Goal: Task Accomplishment & Management: Manage account settings

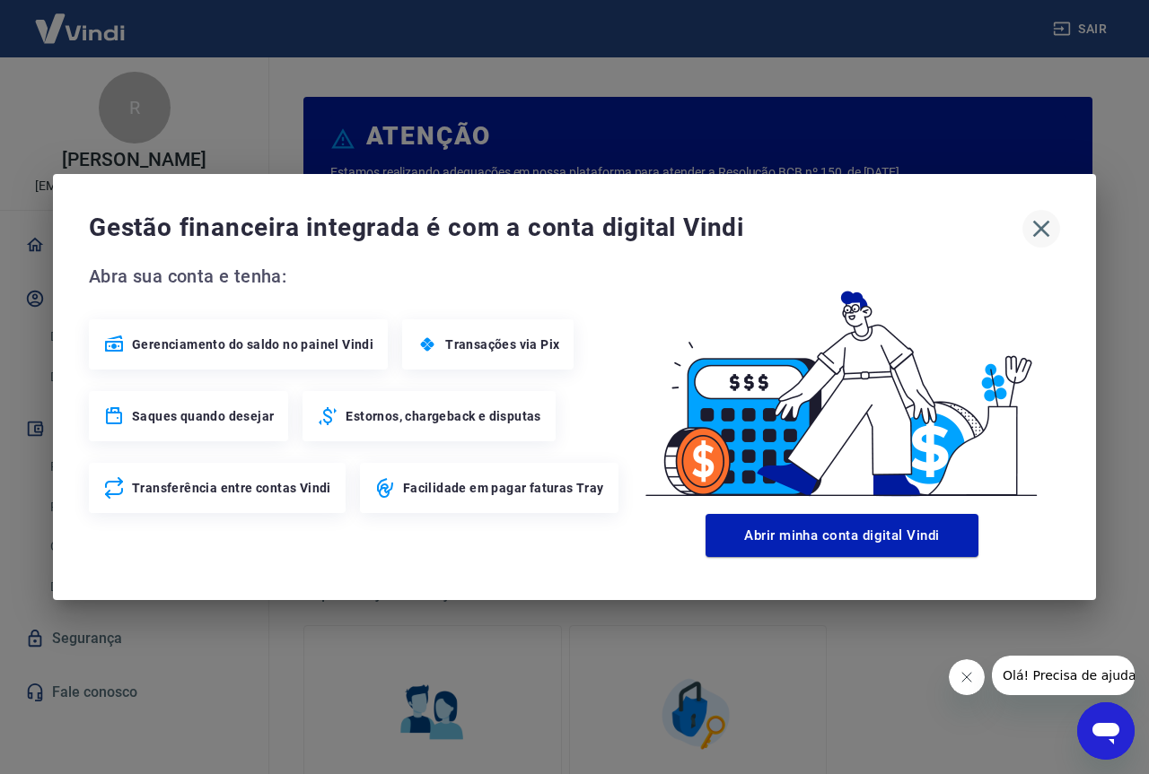
click at [1044, 227] on icon "button" at bounding box center [1041, 228] width 29 height 29
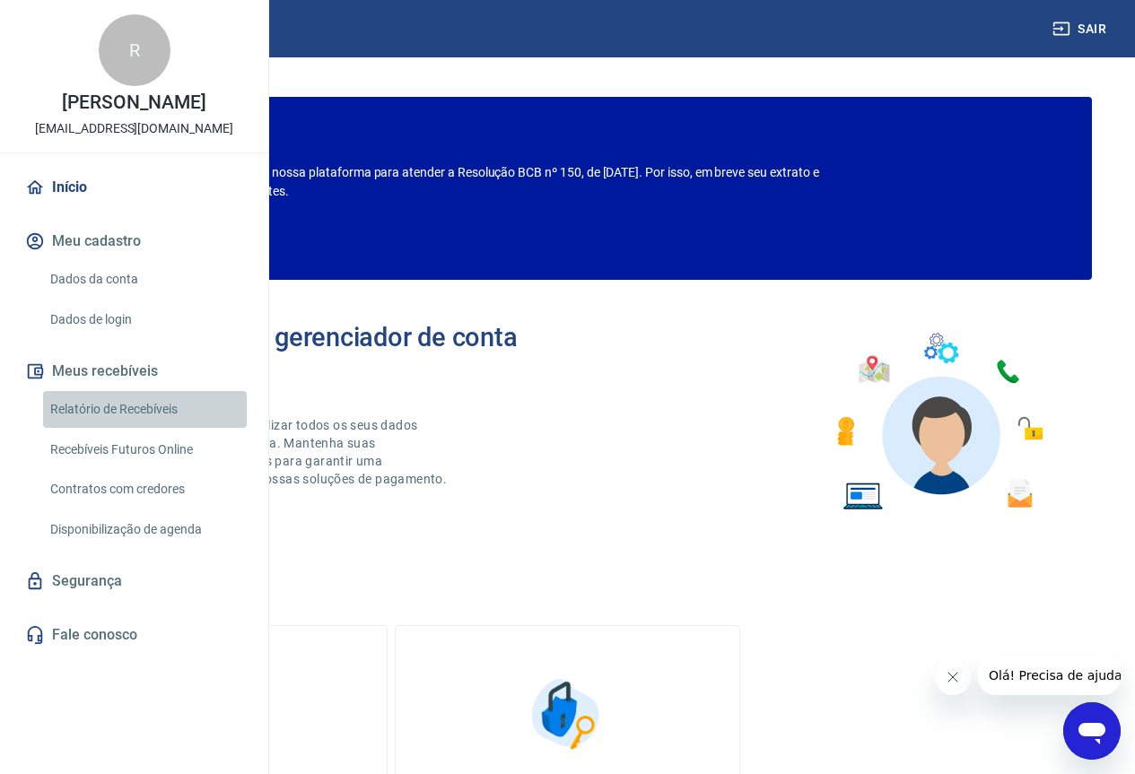
click at [166, 428] on link "Relatório de Recebíveis" at bounding box center [145, 409] width 204 height 37
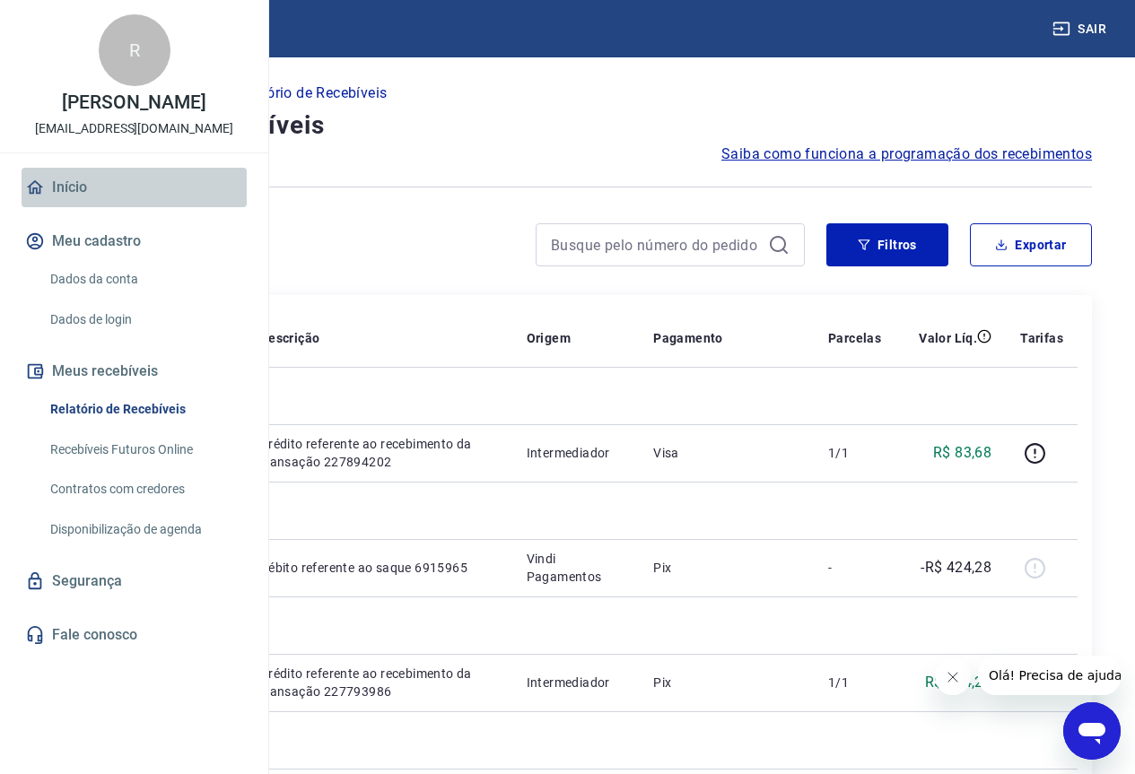
click at [62, 207] on link "Início" at bounding box center [134, 187] width 225 height 39
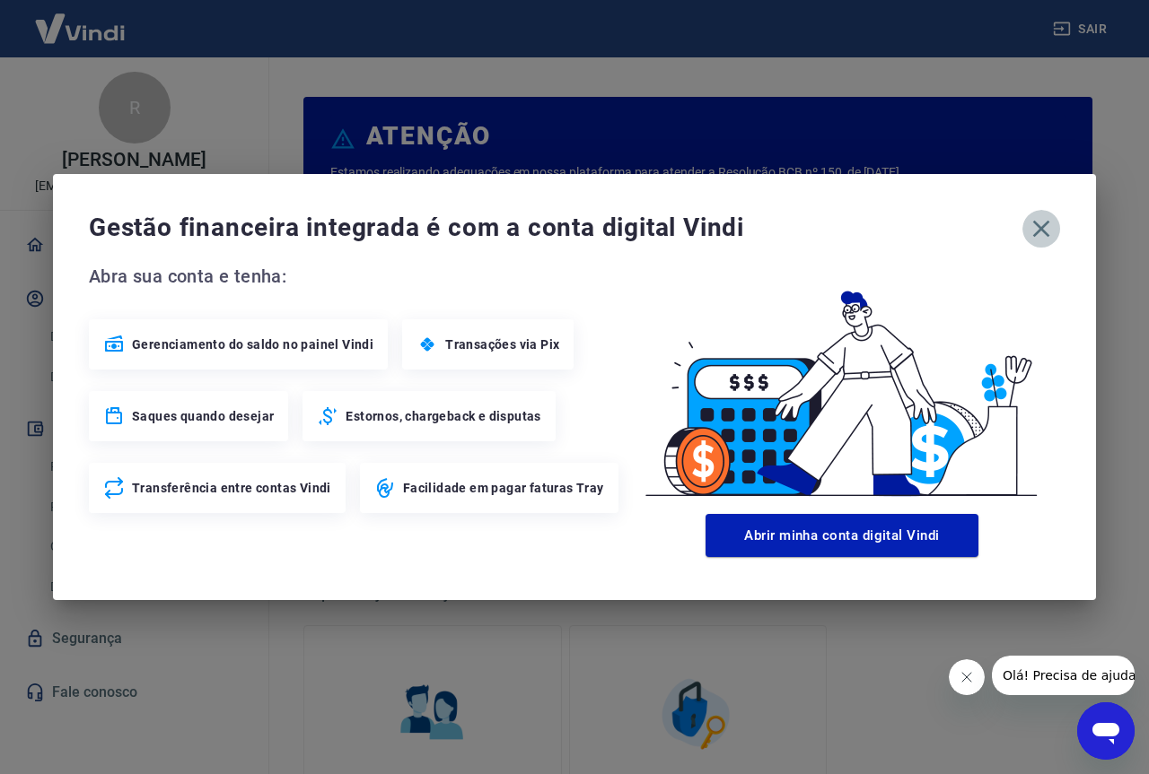
click at [1045, 224] on icon "button" at bounding box center [1041, 229] width 17 height 17
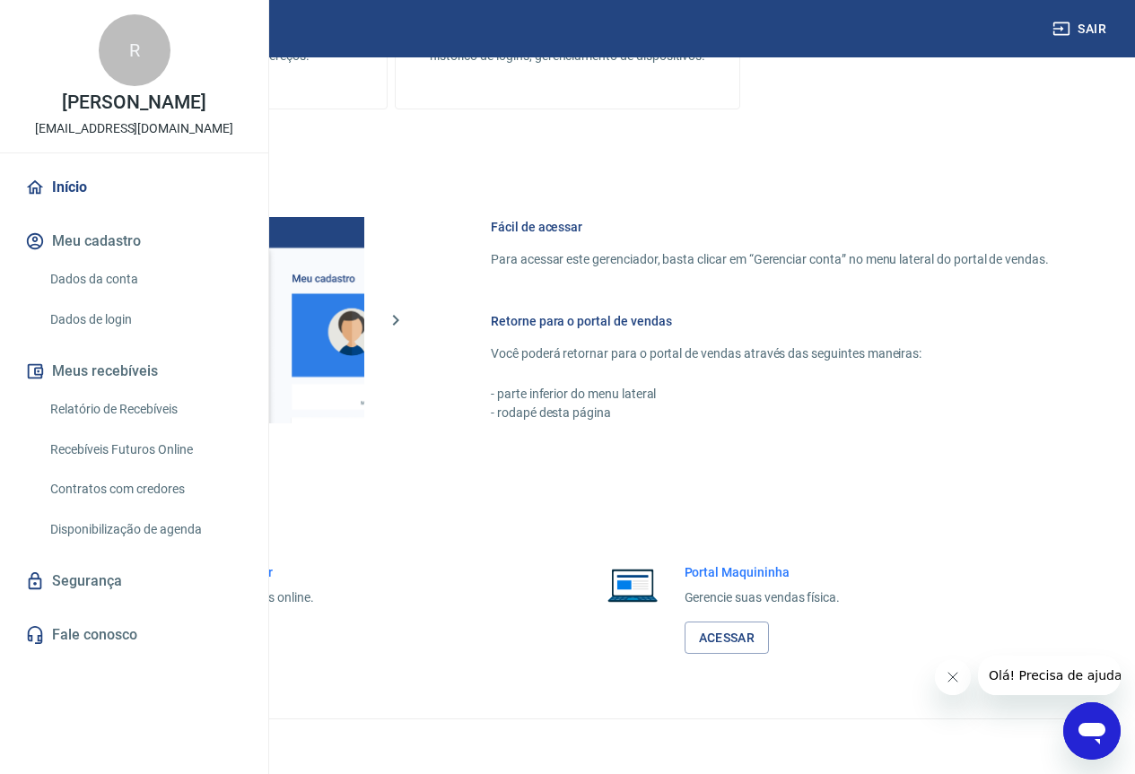
scroll to position [884, 0]
click at [240, 642] on link "Acessar" at bounding box center [196, 638] width 85 height 33
